Goal: Task Accomplishment & Management: Manage account settings

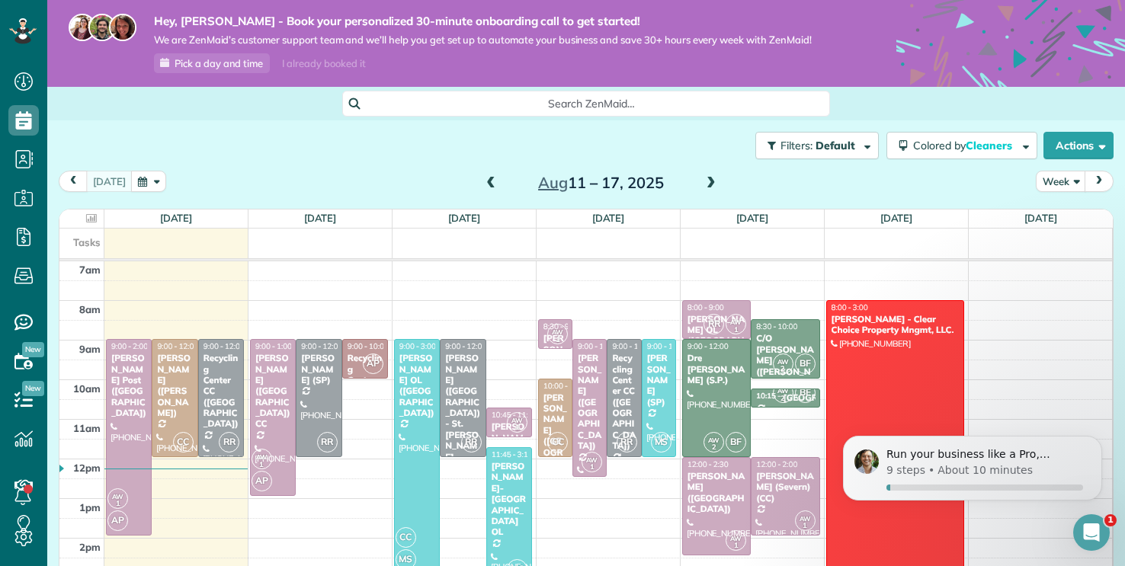
scroll to position [7, 7]
click at [912, 367] on div at bounding box center [895, 438] width 136 height 274
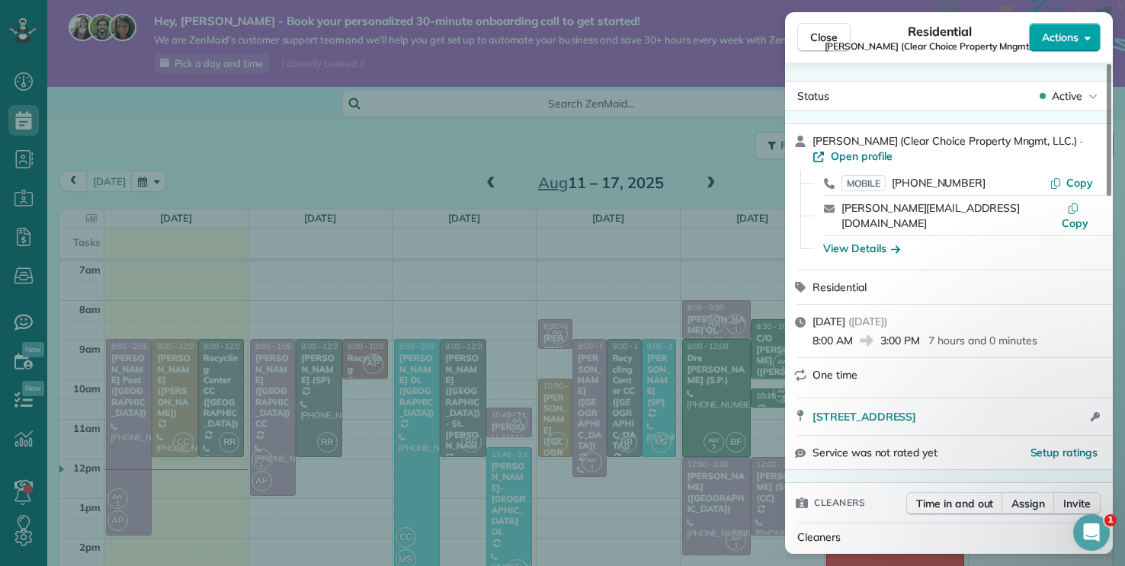
click at [1042, 41] on span "Actions" at bounding box center [1060, 37] width 37 height 15
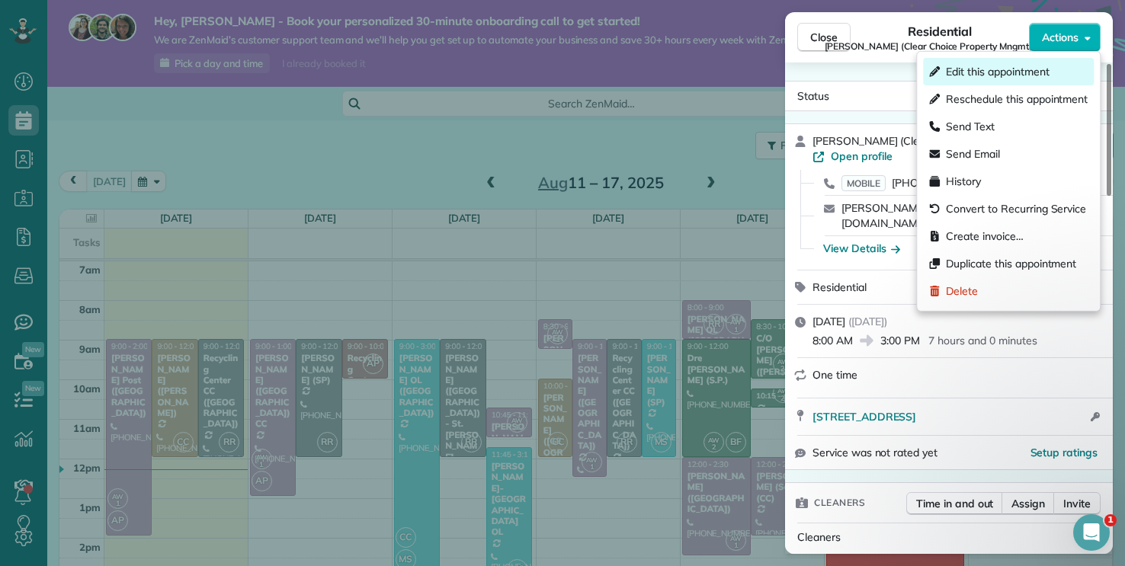
click at [1033, 69] on span "Edit this appointment" at bounding box center [997, 71] width 103 height 15
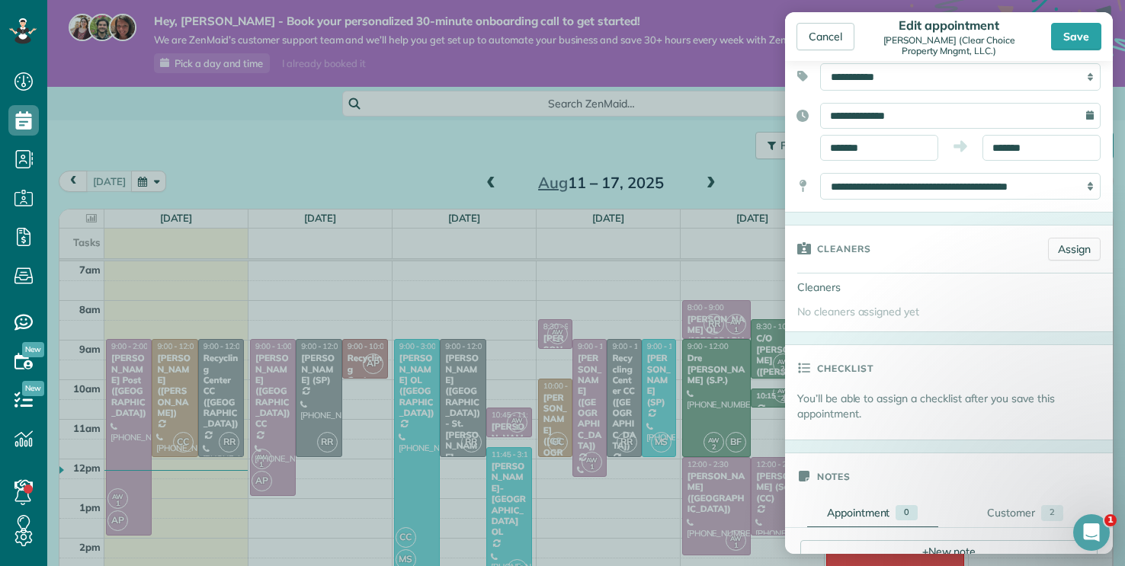
scroll to position [119, 0]
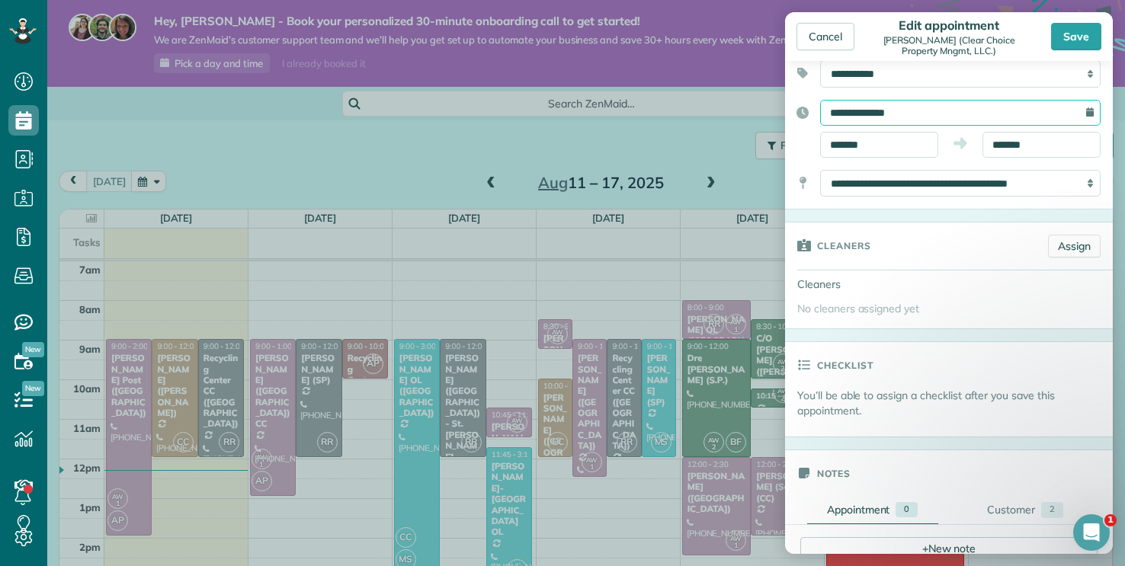
click at [970, 114] on input "**********" at bounding box center [960, 113] width 280 height 26
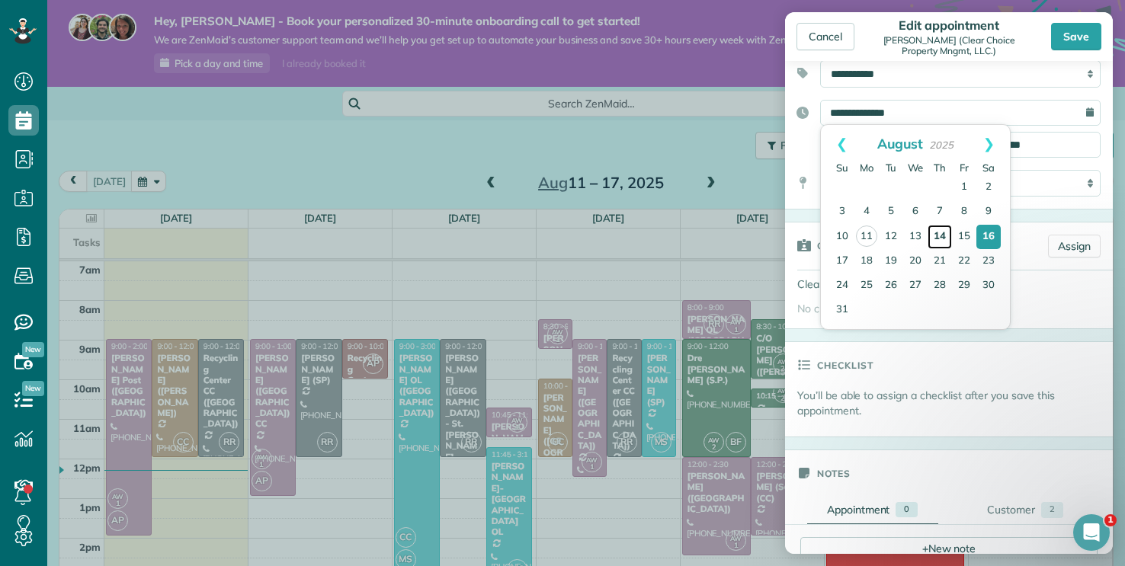
click at [941, 240] on link "14" at bounding box center [940, 237] width 24 height 24
type input "**********"
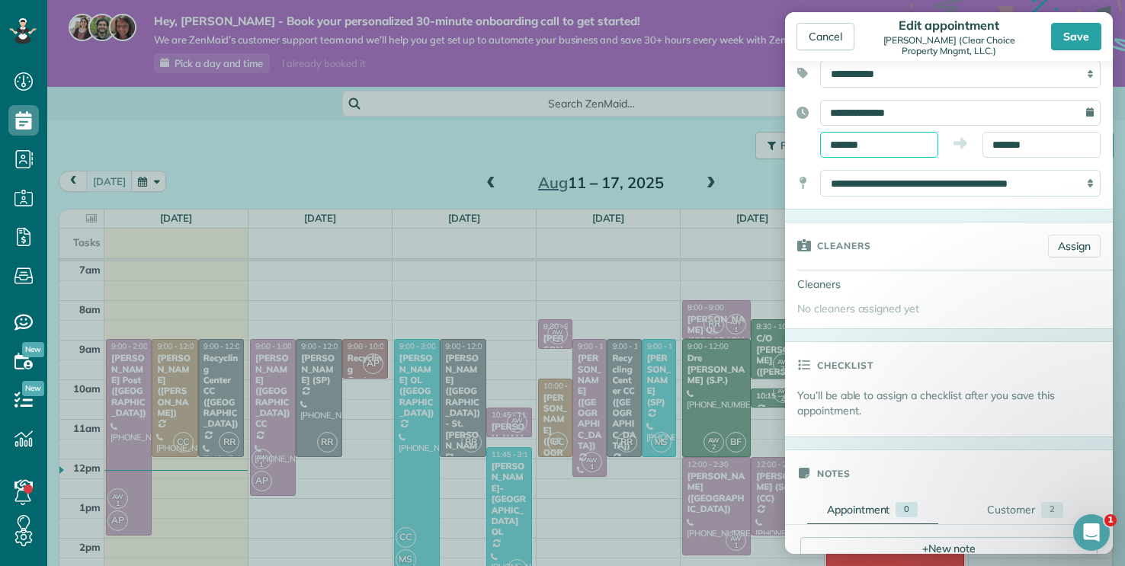
click at [911, 150] on body "Dashboard Scheduling Calendar View List View Dispatch View - Weekly scheduling …" at bounding box center [562, 283] width 1125 height 566
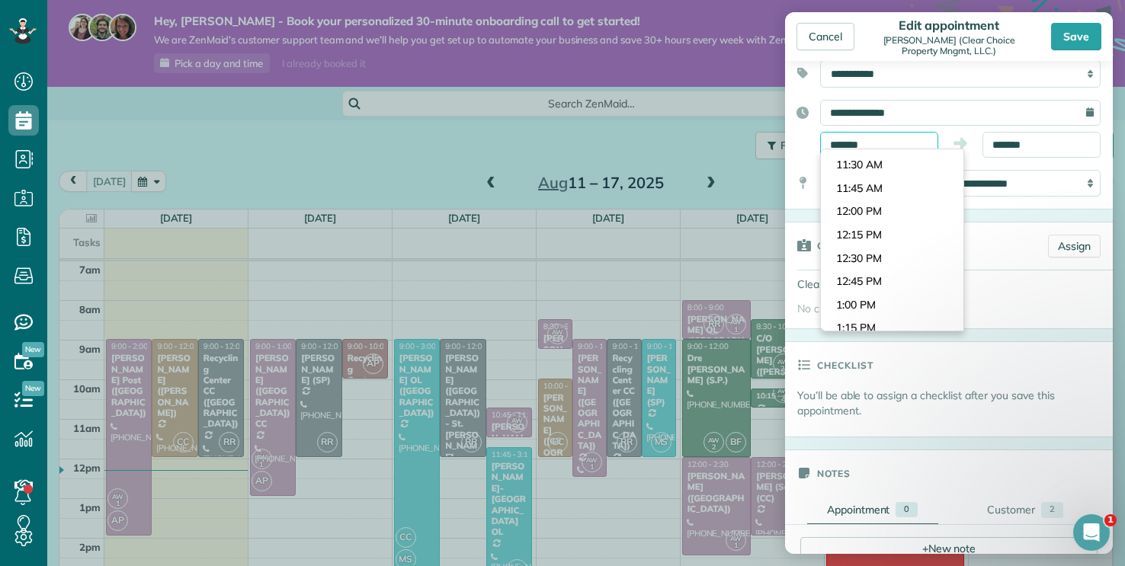
scroll to position [1045, 0]
type input "********"
click at [893, 212] on body "Dashboard Scheduling Calendar View List View Dispatch View - Weekly scheduling …" at bounding box center [562, 283] width 1125 height 566
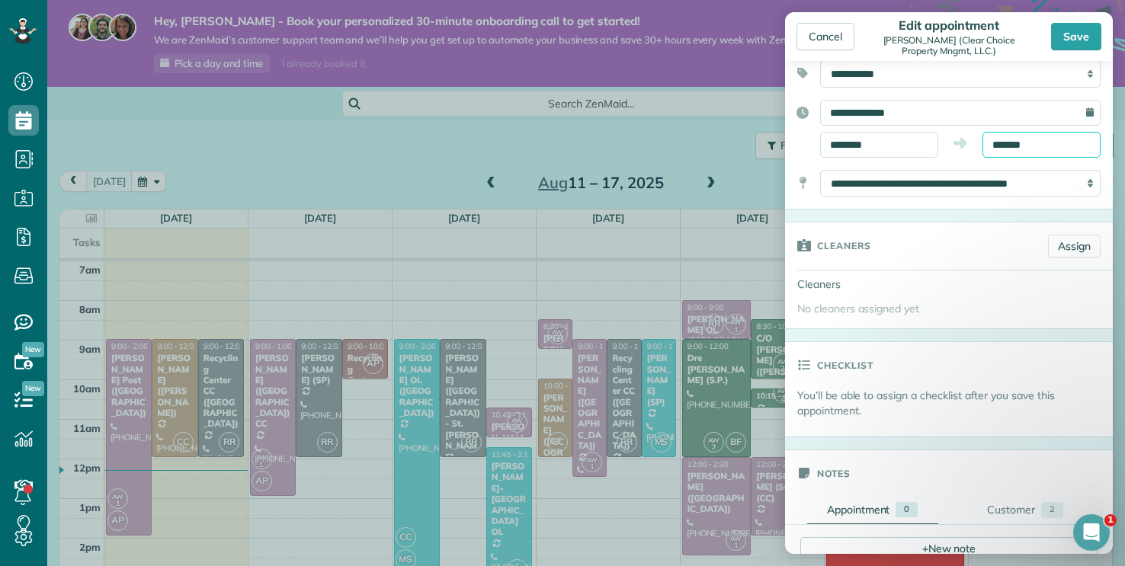
click at [1021, 151] on body "Dashboard Scheduling Calendar View List View Dispatch View - Weekly scheduling …" at bounding box center [562, 283] width 1125 height 566
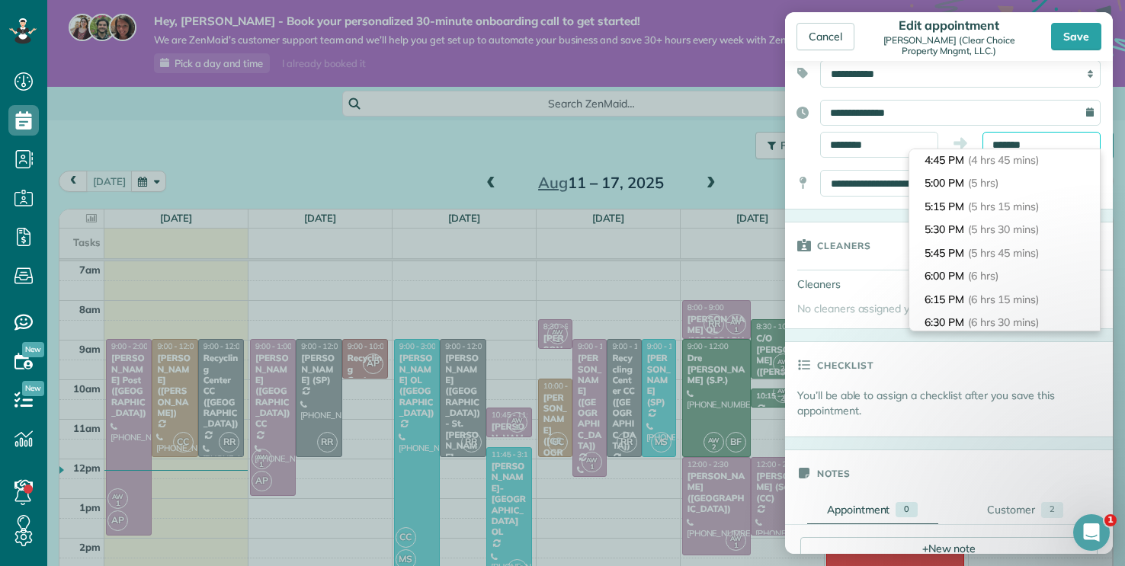
scroll to position [446, 0]
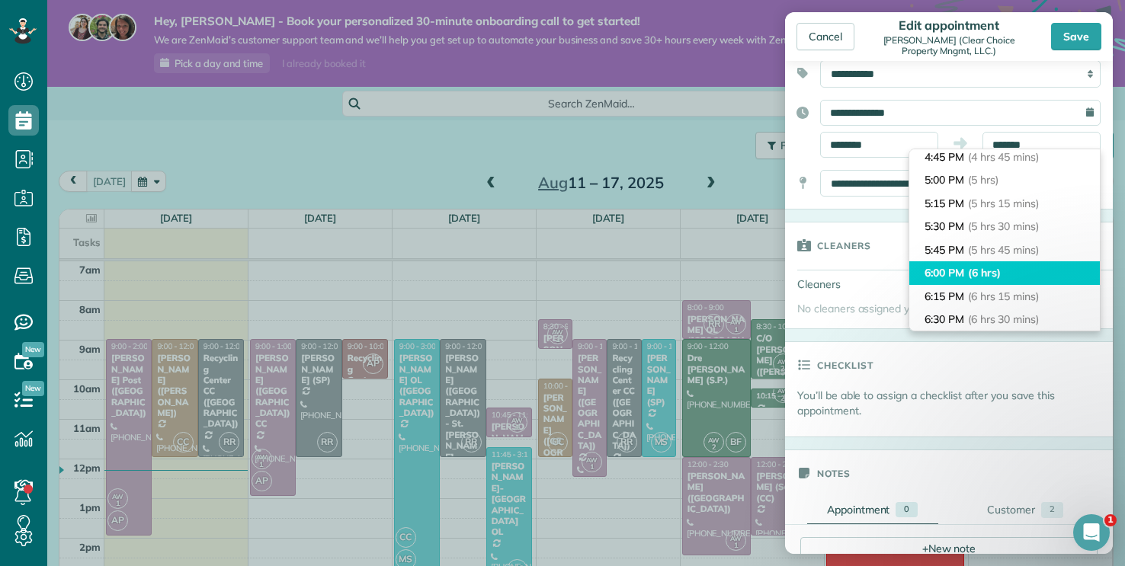
type input "*******"
click at [1015, 271] on li "6:00 PM (6 hrs)" at bounding box center [1004, 273] width 191 height 24
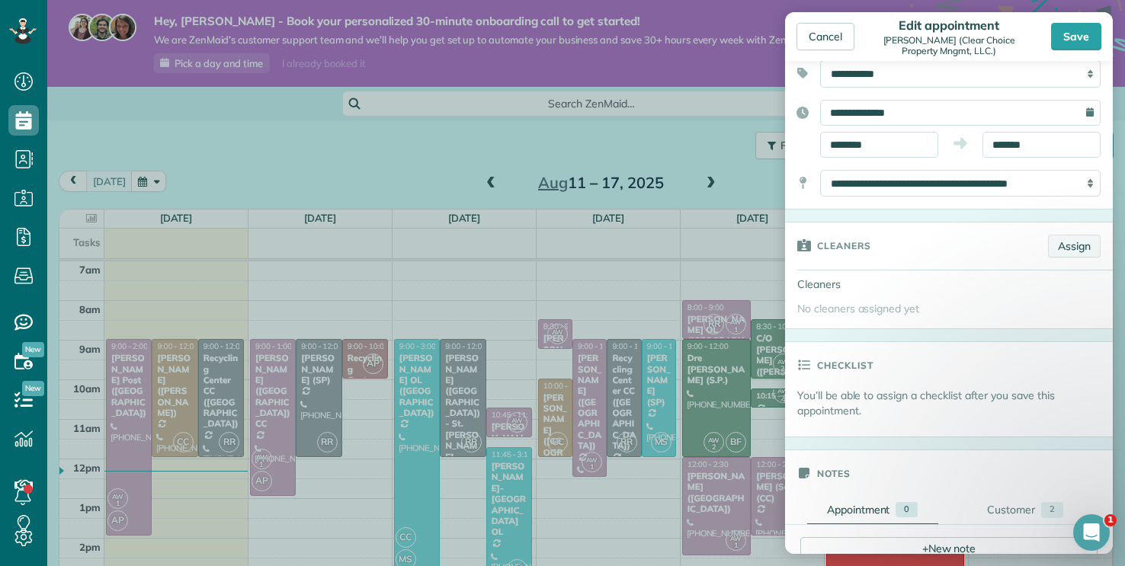
click at [1060, 245] on link "Assign" at bounding box center [1074, 246] width 53 height 23
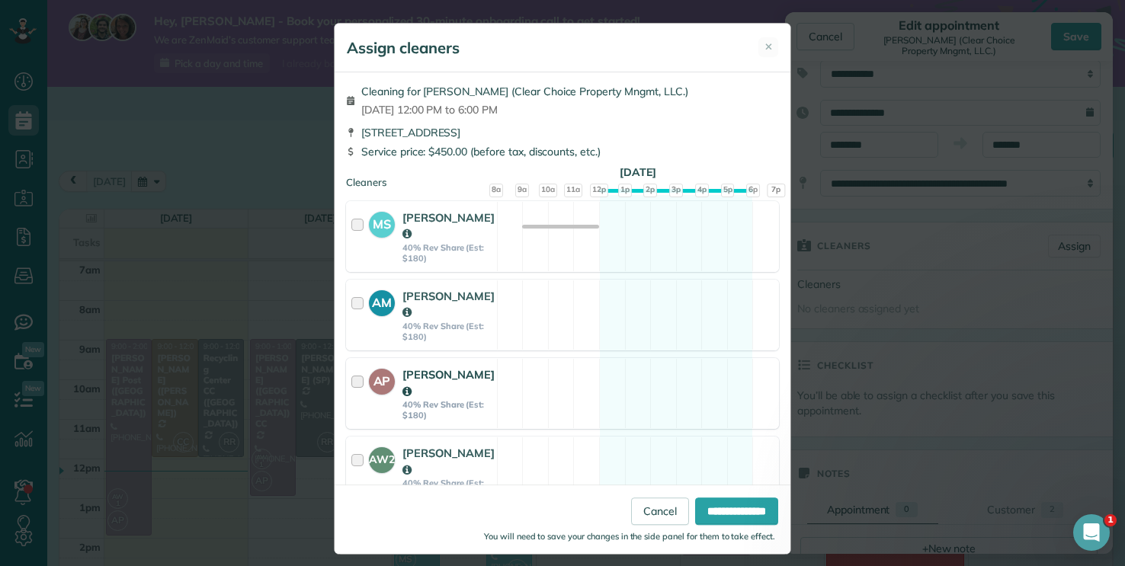
click at [523, 384] on div "AP Aimee Petty 40% Rev Share (Est: $180) Available" at bounding box center [562, 393] width 433 height 71
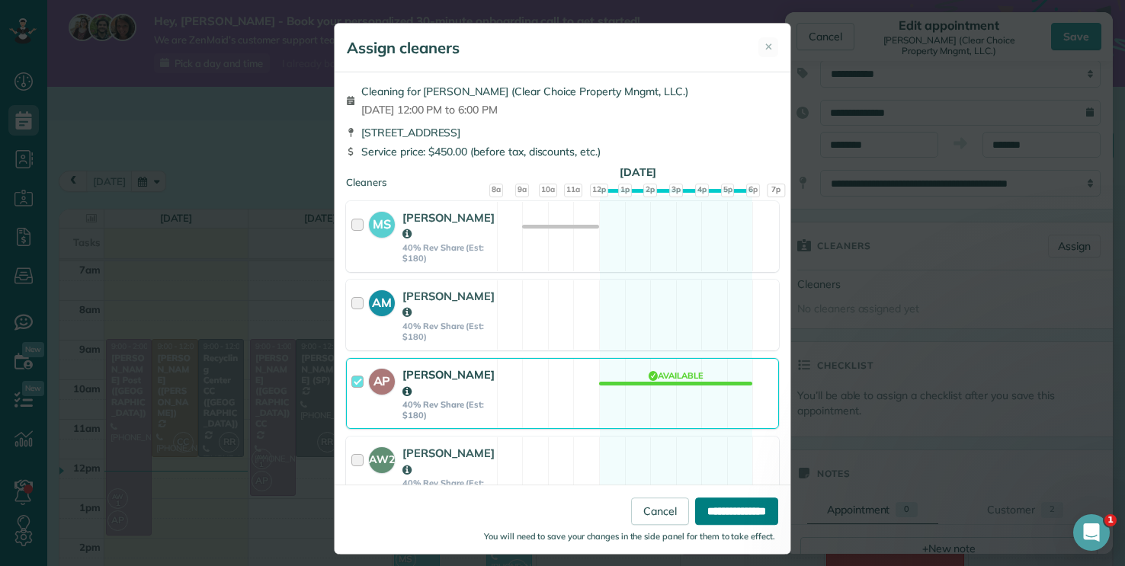
click at [721, 505] on input "**********" at bounding box center [736, 511] width 83 height 27
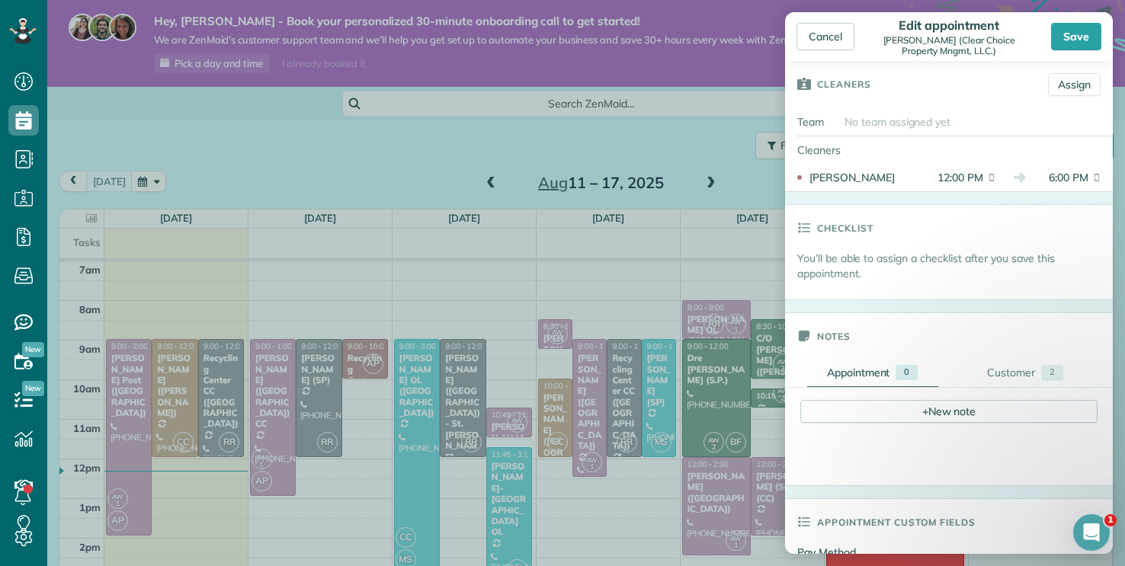
scroll to position [0, 0]
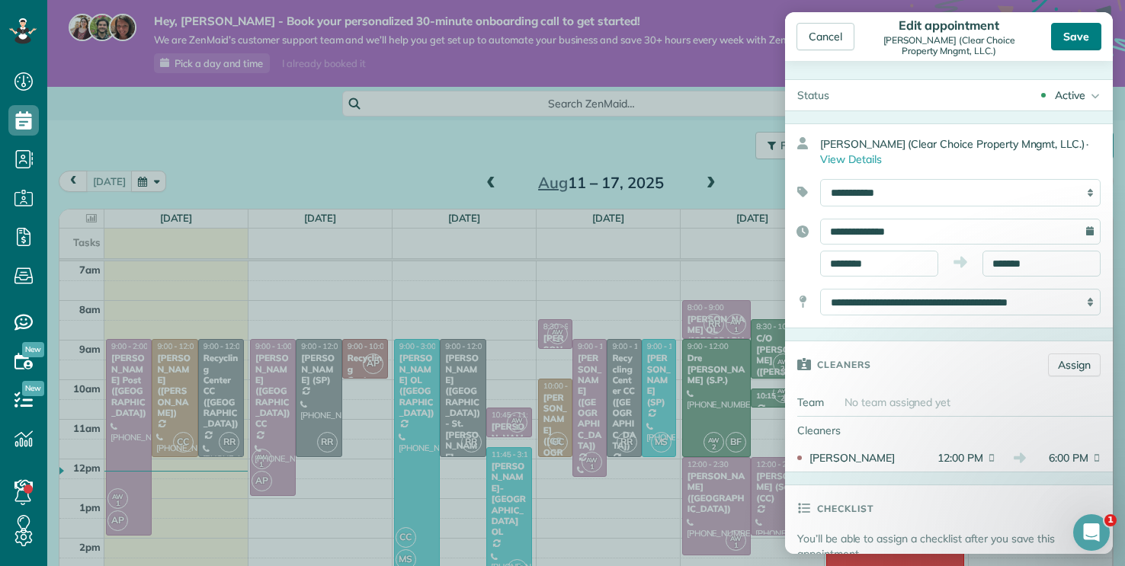
click at [1081, 38] on div "Save" at bounding box center [1076, 36] width 50 height 27
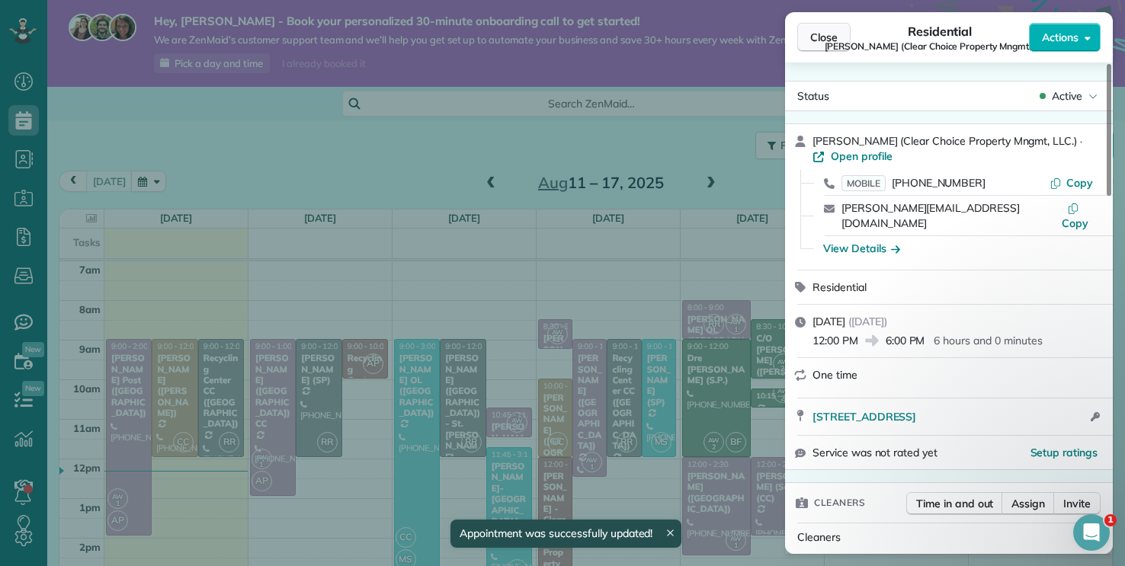
click at [814, 32] on span "Close" at bounding box center [823, 37] width 27 height 15
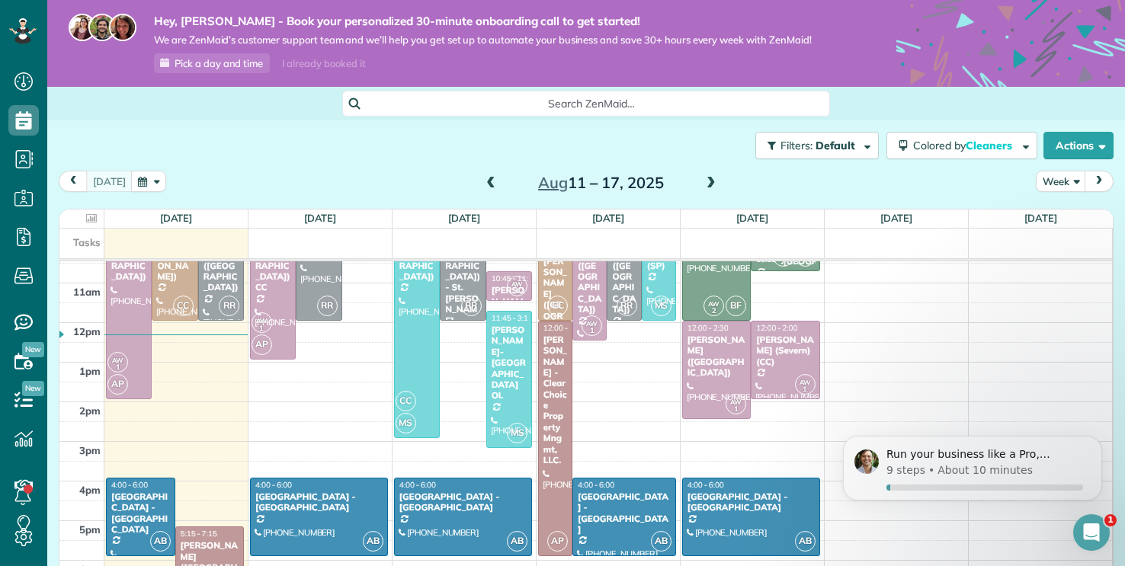
scroll to position [132, 0]
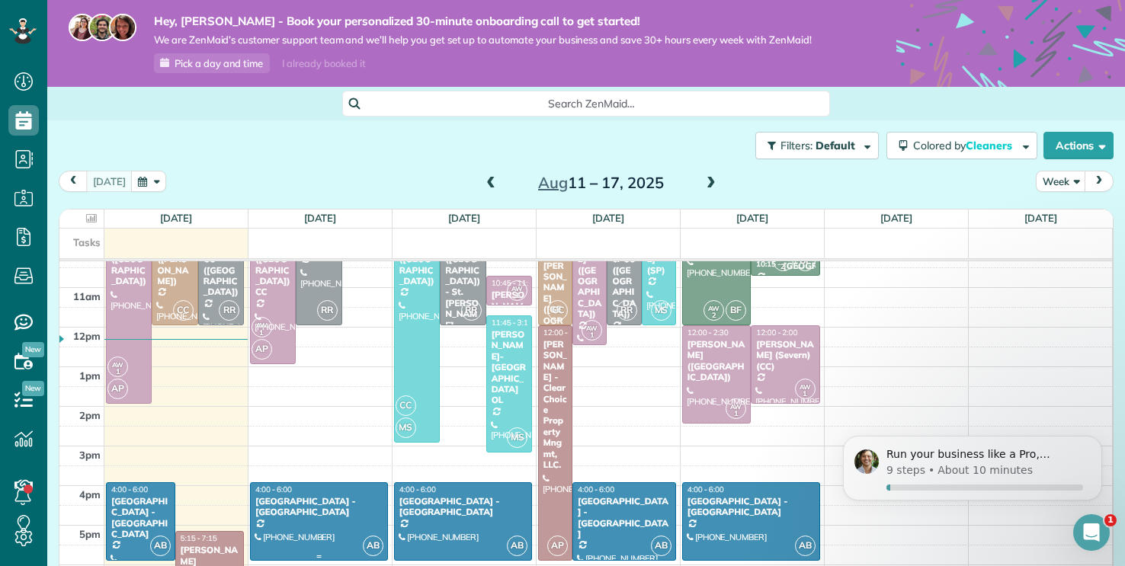
click at [300, 514] on div "Edinboro - Edinboro Early School" at bounding box center [319, 507] width 129 height 22
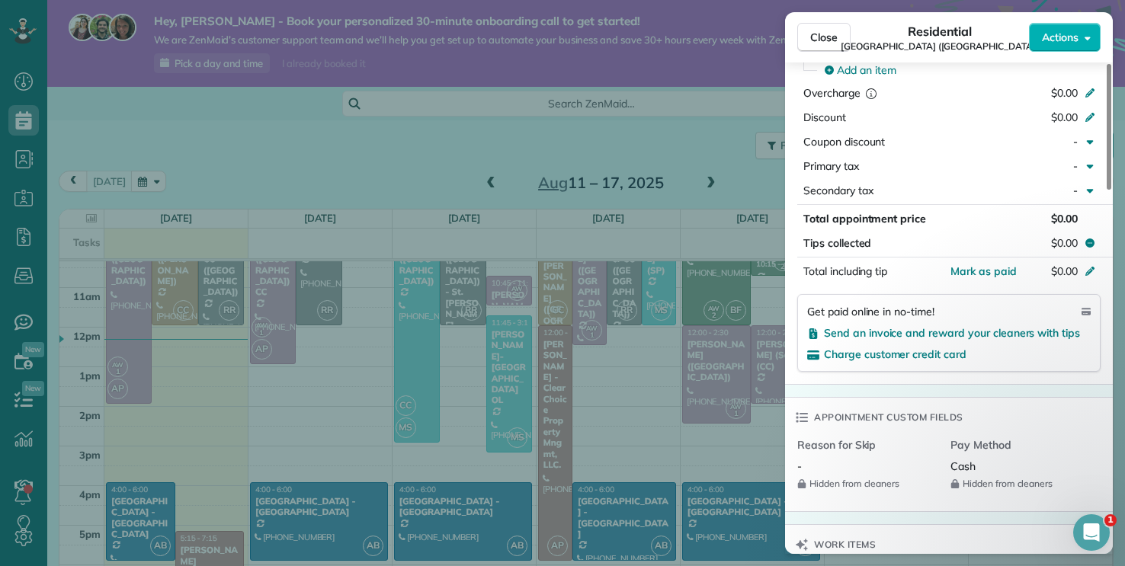
scroll to position [856, 0]
click at [1056, 42] on span "Actions" at bounding box center [1060, 37] width 37 height 15
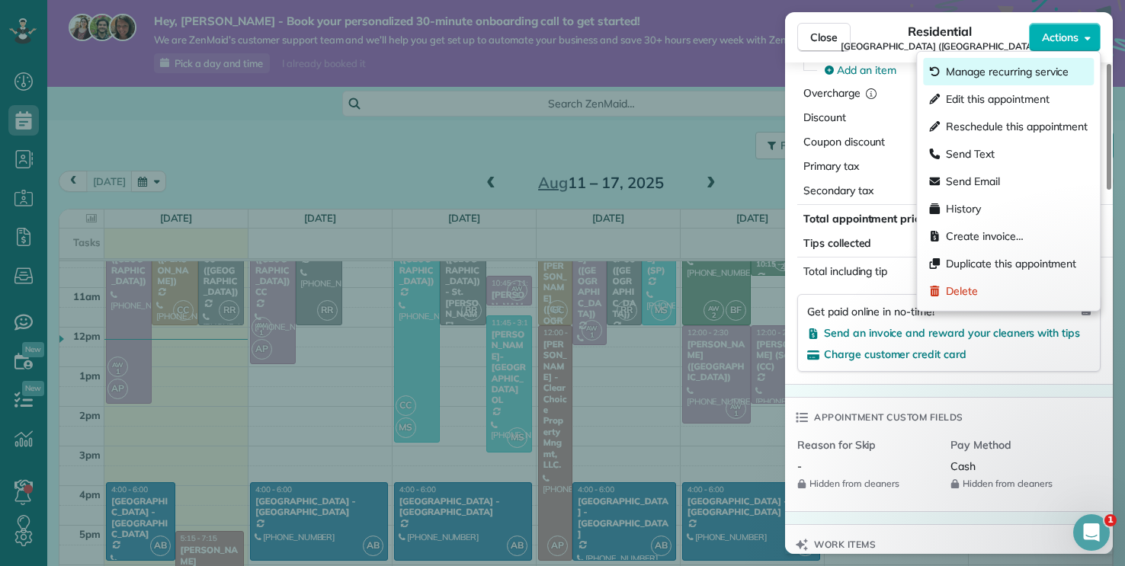
click at [1047, 66] on span "Manage recurring service" at bounding box center [1007, 71] width 123 height 15
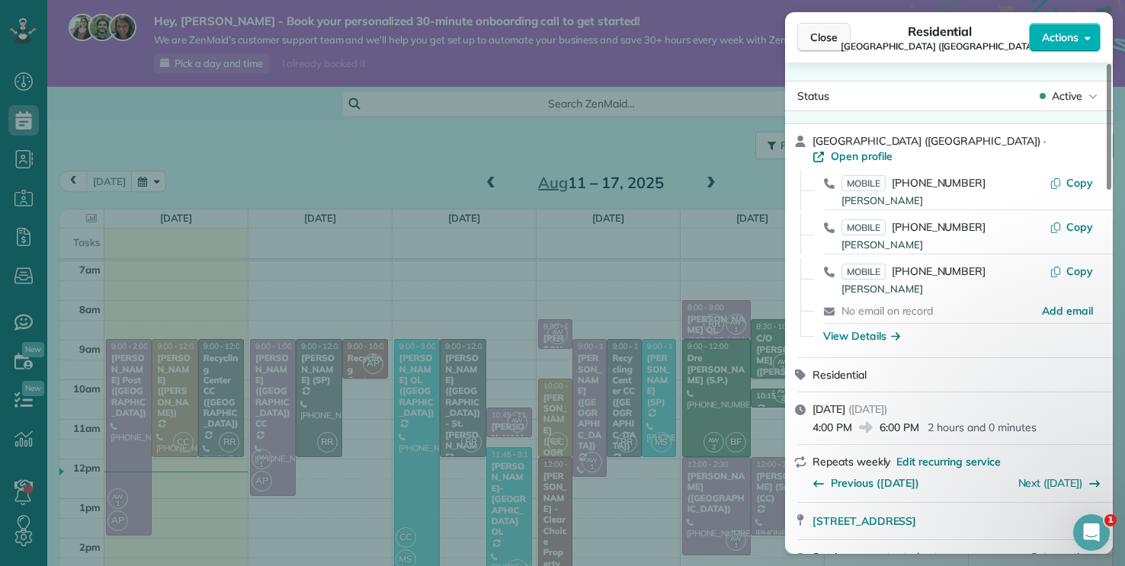
click at [817, 43] on span "Close" at bounding box center [823, 37] width 27 height 15
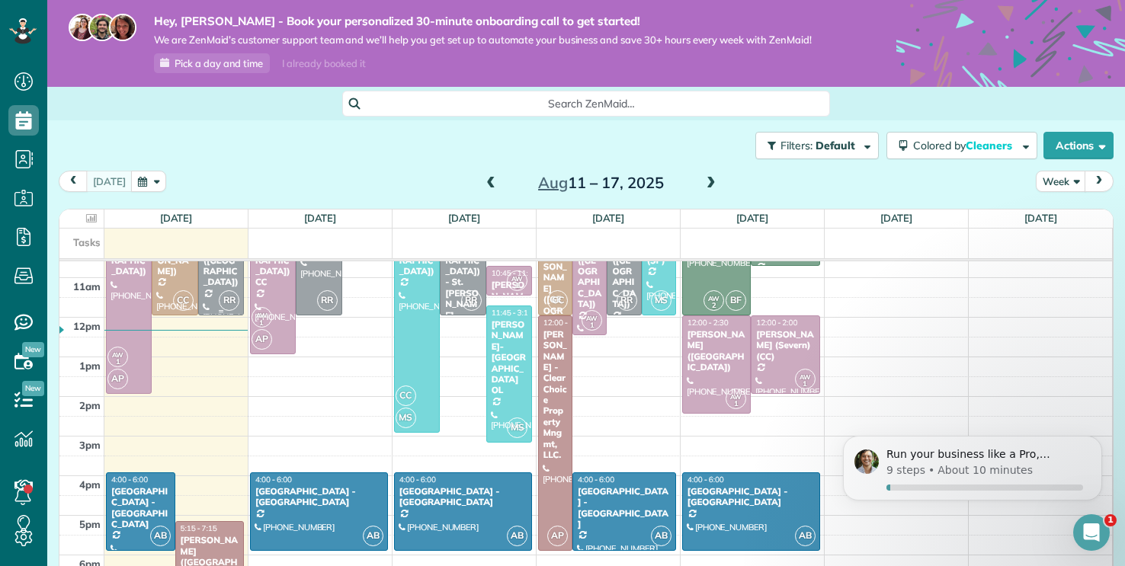
scroll to position [152, 0]
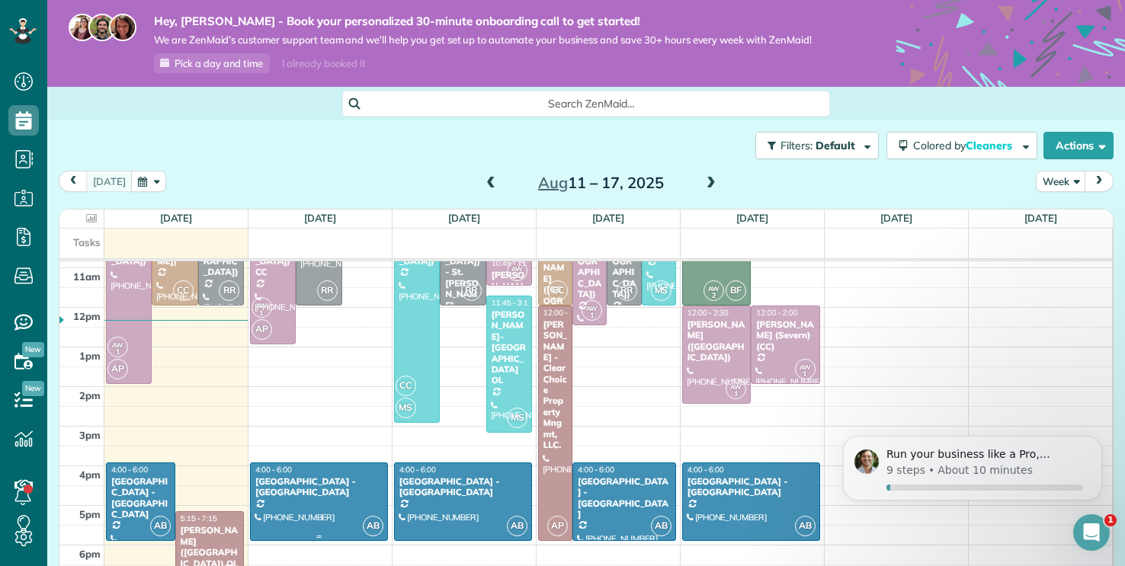
click at [309, 492] on div "Edinboro - Edinboro Early School" at bounding box center [319, 487] width 129 height 22
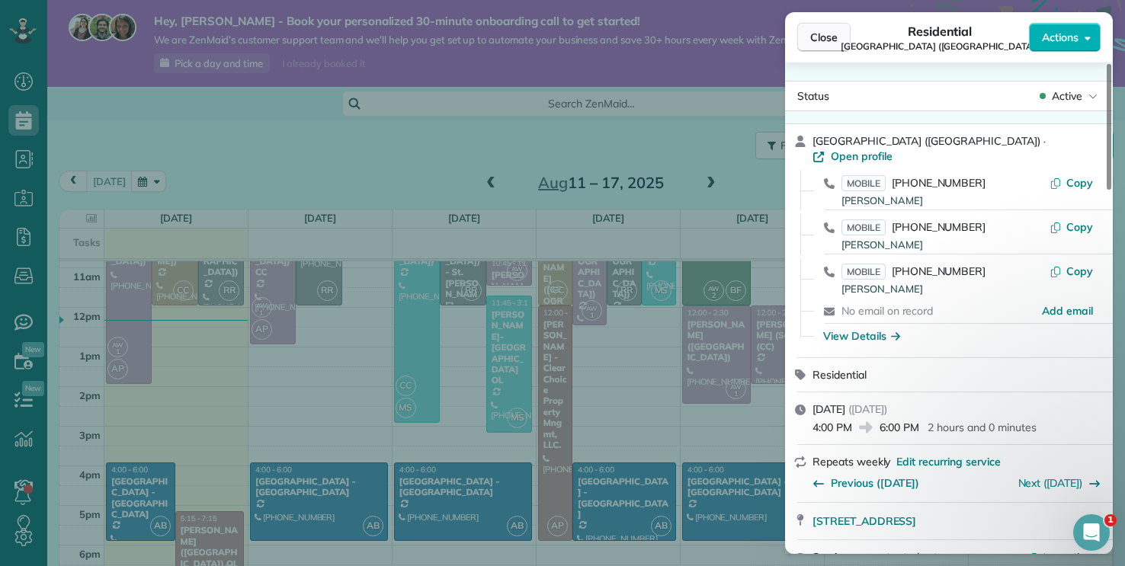
click at [834, 43] on span "Close" at bounding box center [823, 37] width 27 height 15
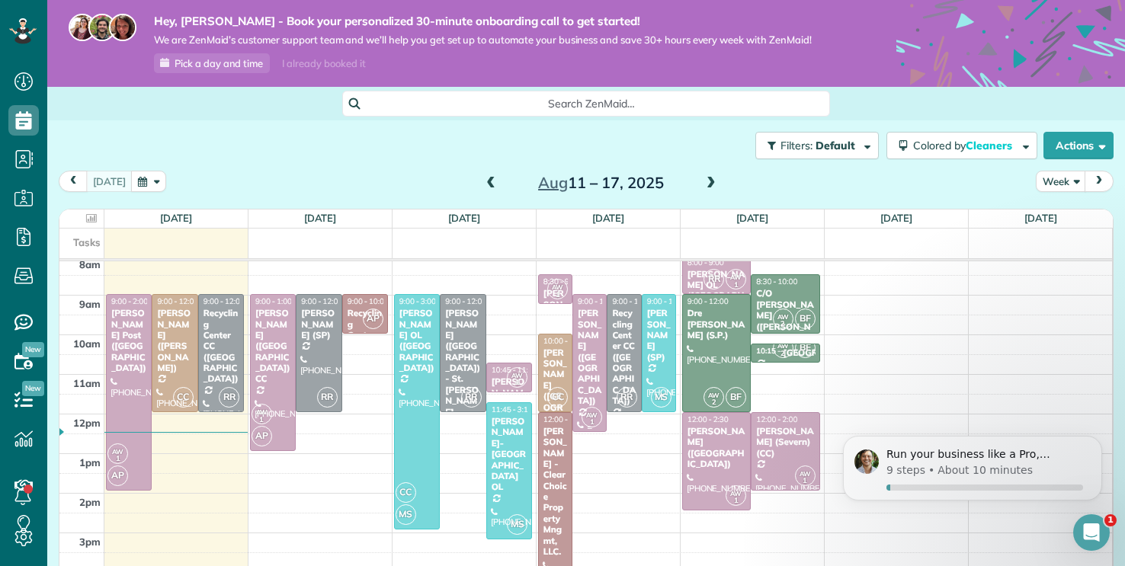
scroll to position [40, 0]
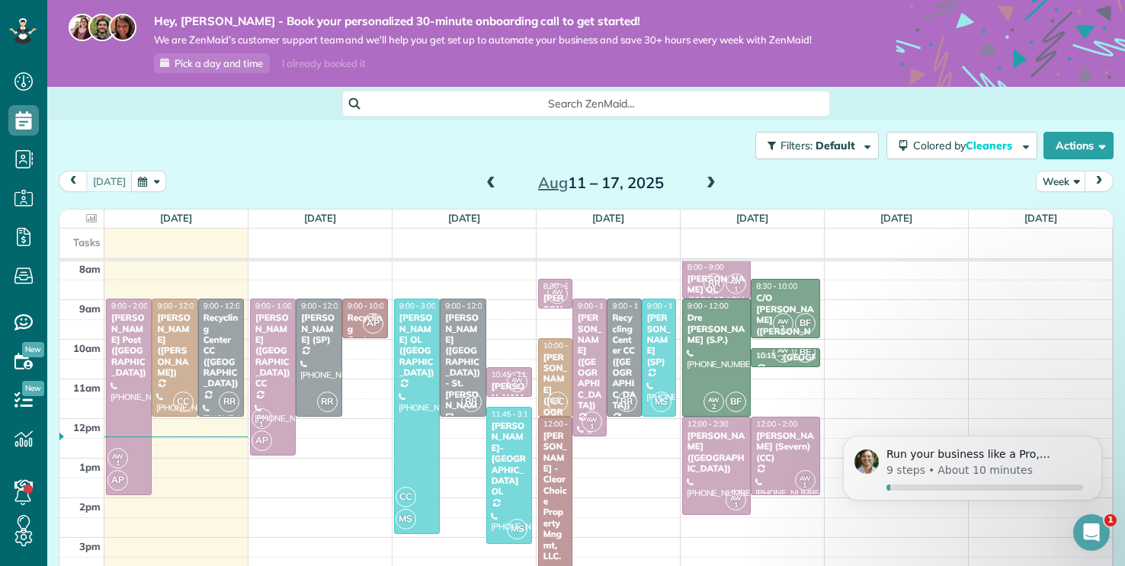
click at [588, 348] on div "Joy Noble (Baltimore)" at bounding box center [589, 362] width 25 height 98
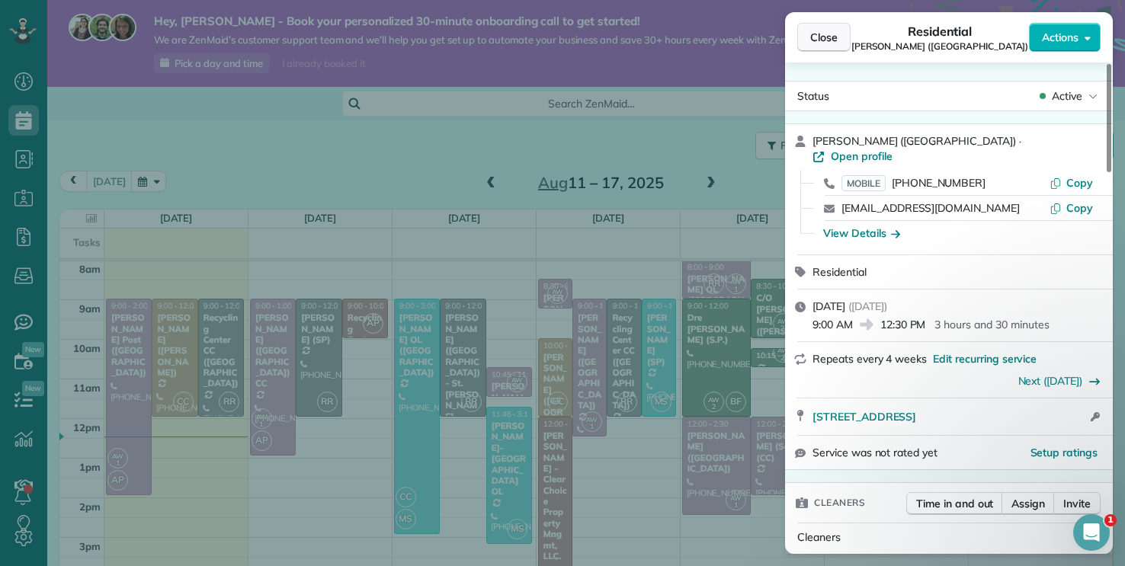
click at [818, 40] on span "Close" at bounding box center [823, 37] width 27 height 15
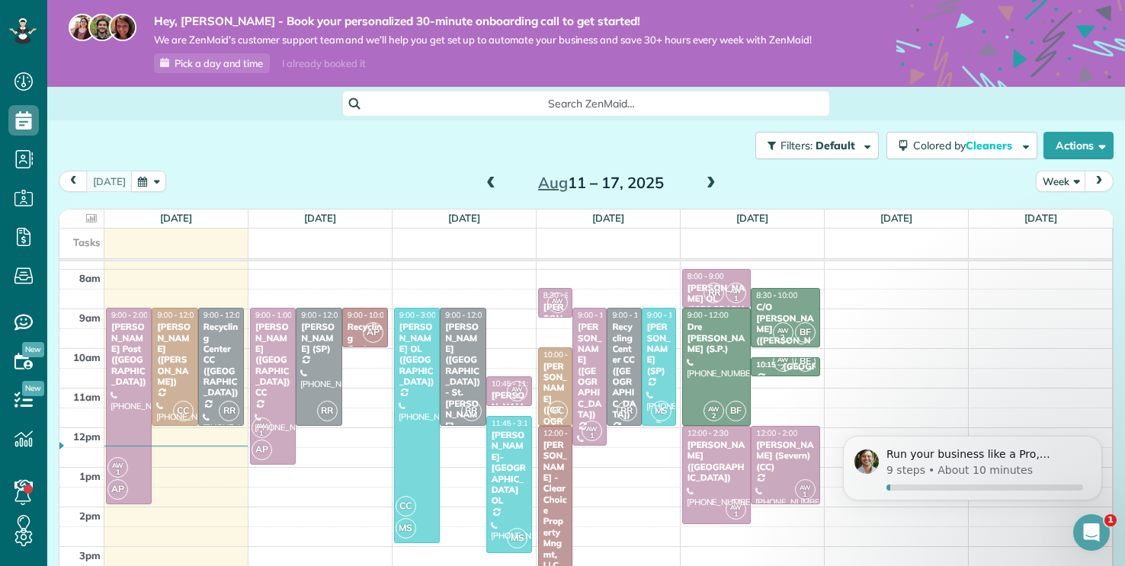
scroll to position [26, 0]
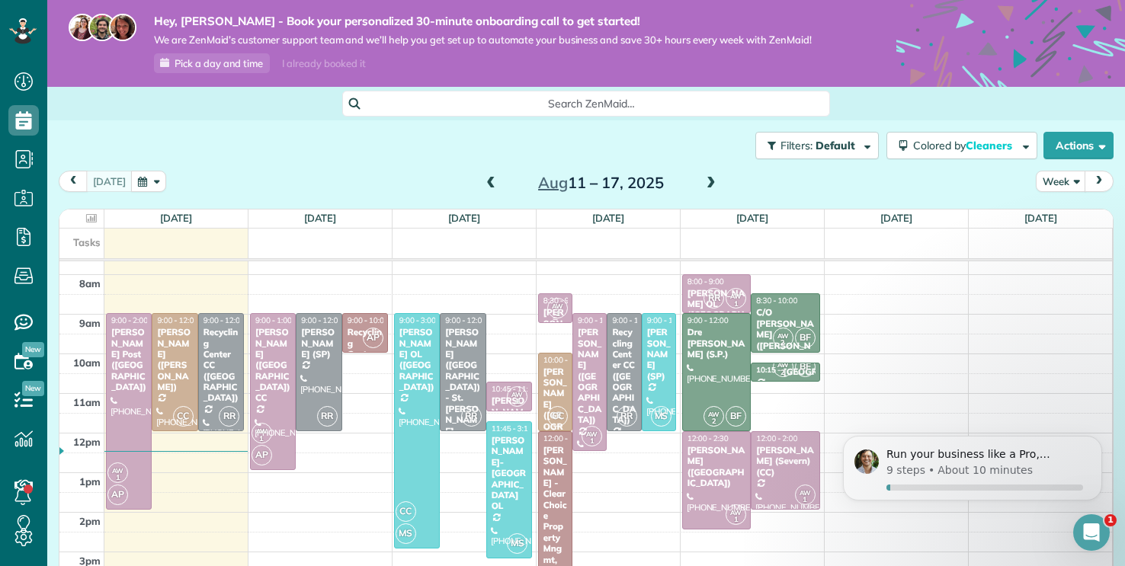
click at [560, 308] on small "1" at bounding box center [557, 314] width 19 height 14
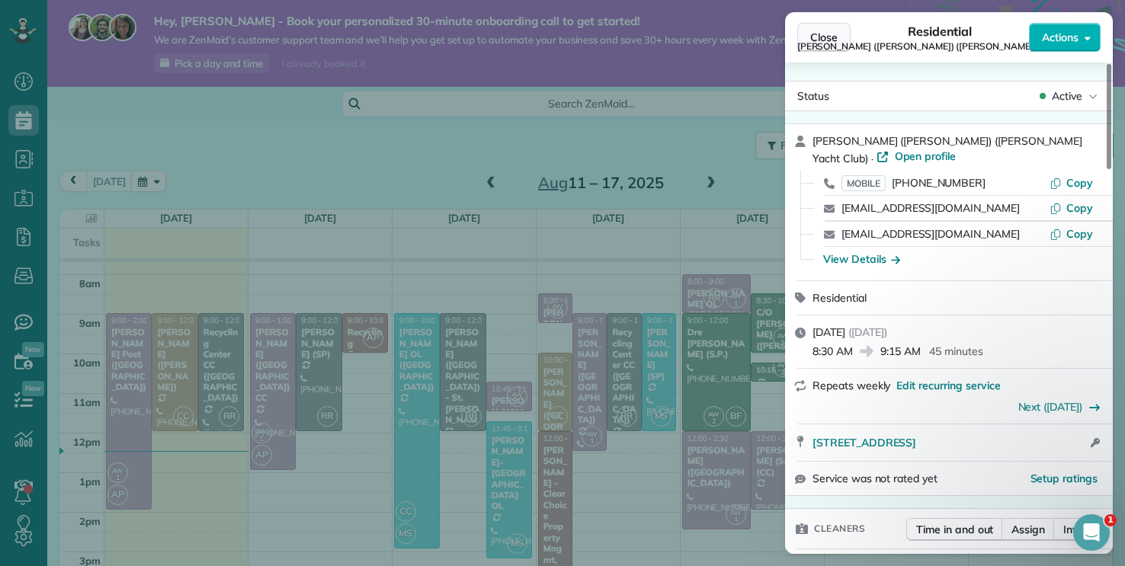
click at [837, 43] on span "Close" at bounding box center [823, 37] width 27 height 15
